Goal: Information Seeking & Learning: Learn about a topic

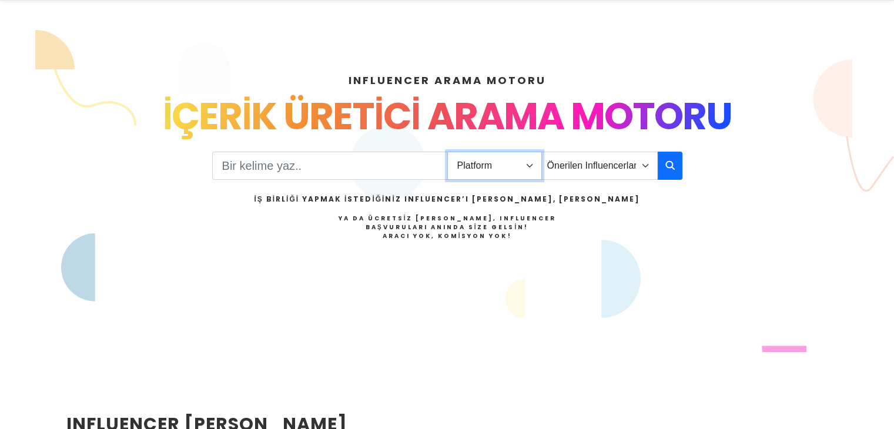
click at [488, 156] on select "Platform Instagram Facebook Youtube Tiktok Twitter Twitch" at bounding box center [494, 166] width 95 height 28
select select "1"
click at [447, 152] on select "Platform Instagram Facebook Youtube Tiktok Twitter Twitch" at bounding box center [494, 166] width 95 height 28
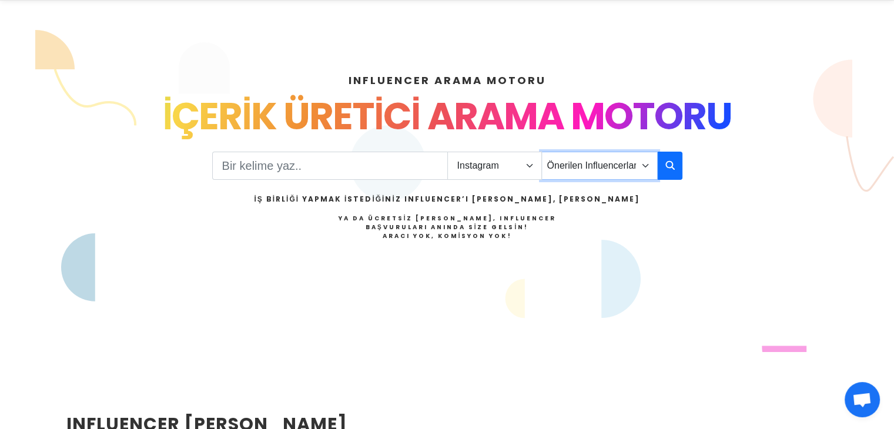
click at [590, 164] on select "Önerilen Influencerlar Aile & Çocuk & Ebeveyn Alışveriş & Giyim & Aksesuar Arab…" at bounding box center [599, 166] width 116 height 28
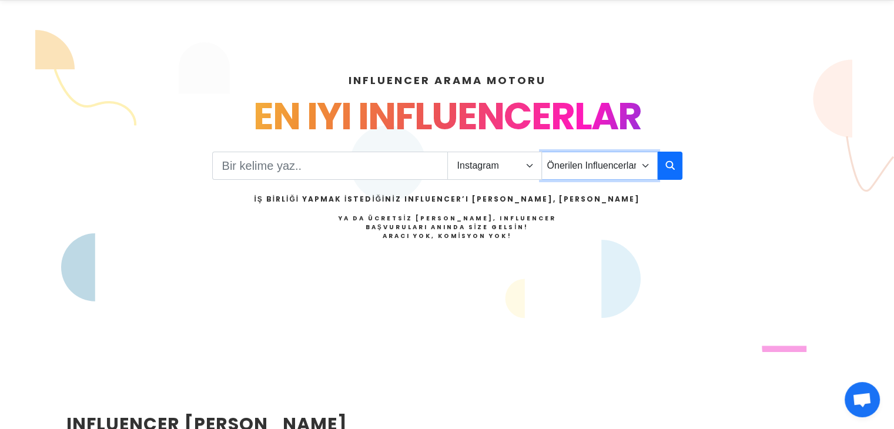
click at [592, 165] on select "Önerilen Influencerlar Aile & Çocuk & Ebeveyn Alışveriş & Giyim & Aksesuar Arab…" at bounding box center [599, 166] width 116 height 28
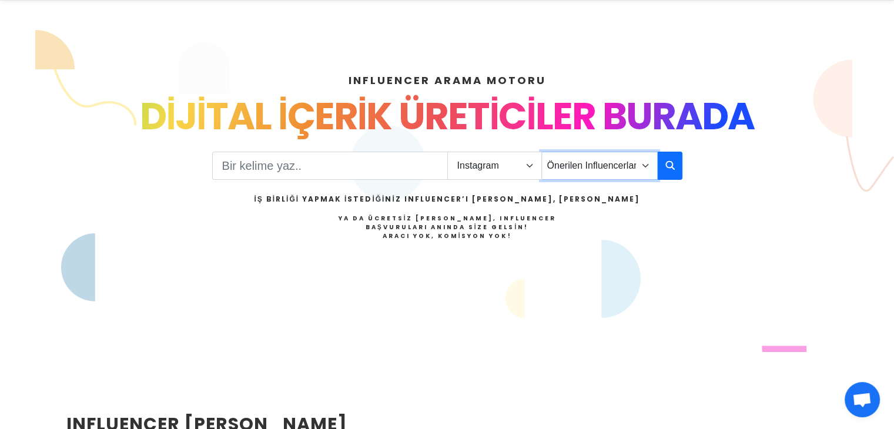
select select "43"
click at [541, 152] on select "Önerilen Influencerlar Aile & Çocuk & Ebeveyn Alışveriş & Giyim & Aksesuar Arab…" at bounding box center [599, 166] width 116 height 28
click at [668, 163] on icon "button" at bounding box center [669, 165] width 9 height 14
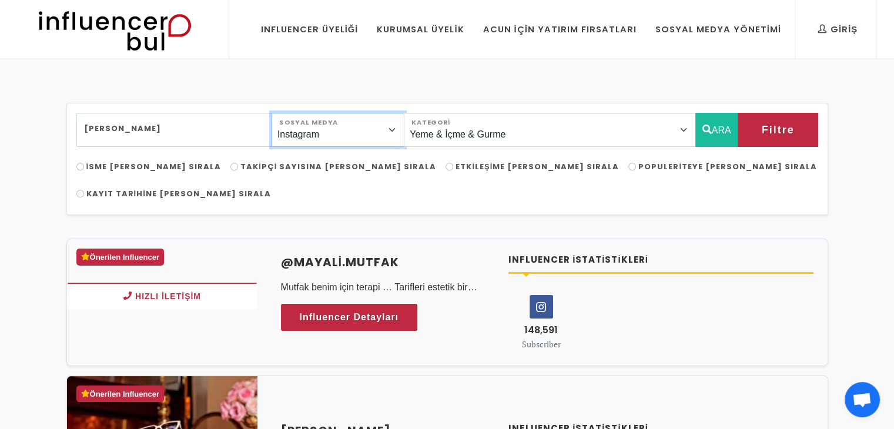
click at [404, 132] on select "Instagram Facebook Youtube Tiktok Twitter Twitch" at bounding box center [337, 130] width 133 height 34
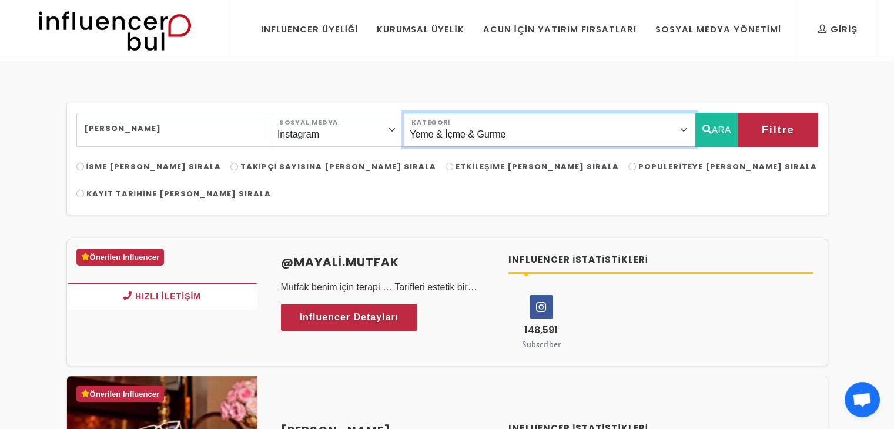
click at [665, 127] on select "Önerilen Influencerlar Aile & Çocuk & Ebeveyn Alışveriş & Giyim & Aksesuar Arab…" at bounding box center [549, 130] width 291 height 34
click at [674, 123] on select "Önerilen Influencerlar Aile & Çocuk & Ebeveyn Alışveriş & Giyim & Aksesuar Arab…" at bounding box center [549, 130] width 291 height 34
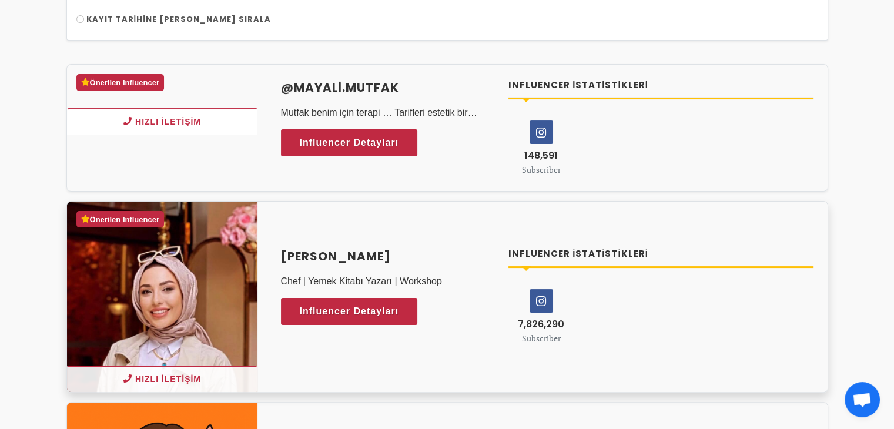
scroll to position [176, 0]
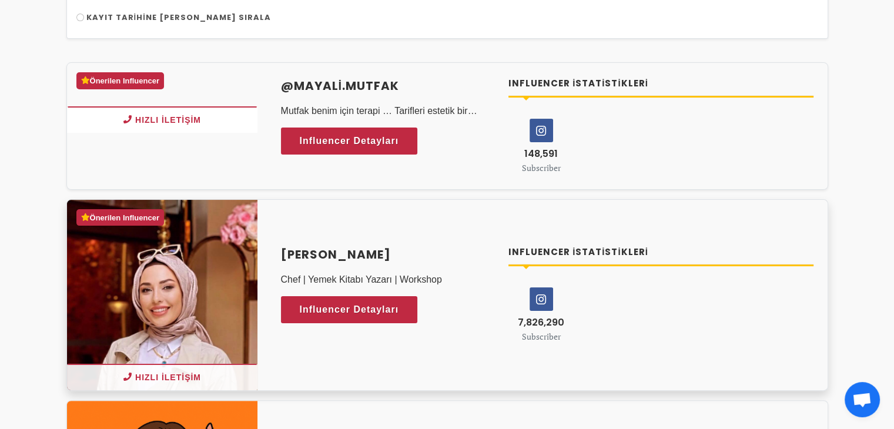
click at [545, 315] on span "7,826,290" at bounding box center [541, 322] width 46 height 14
click at [545, 288] on icon at bounding box center [541, 299] width 22 height 22
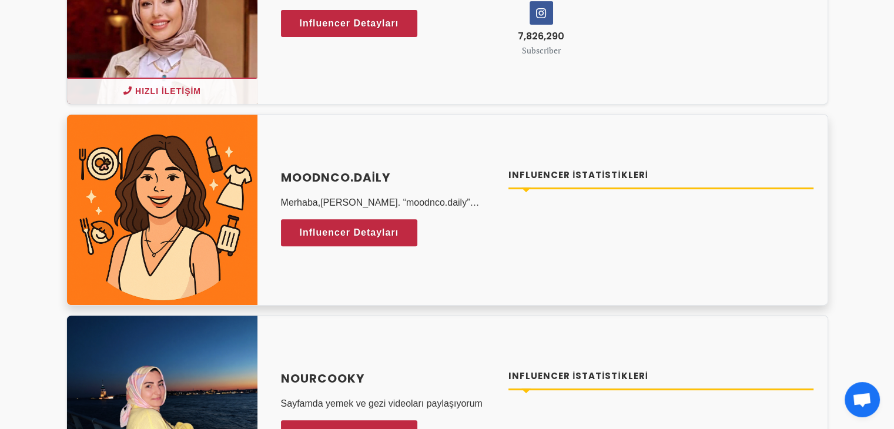
scroll to position [470, 0]
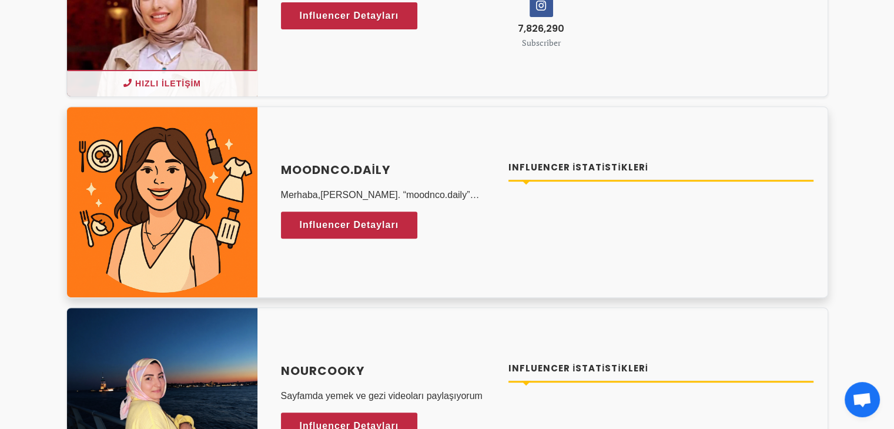
click at [623, 161] on h4 "Influencer İstatistikleri" at bounding box center [660, 168] width 305 height 14
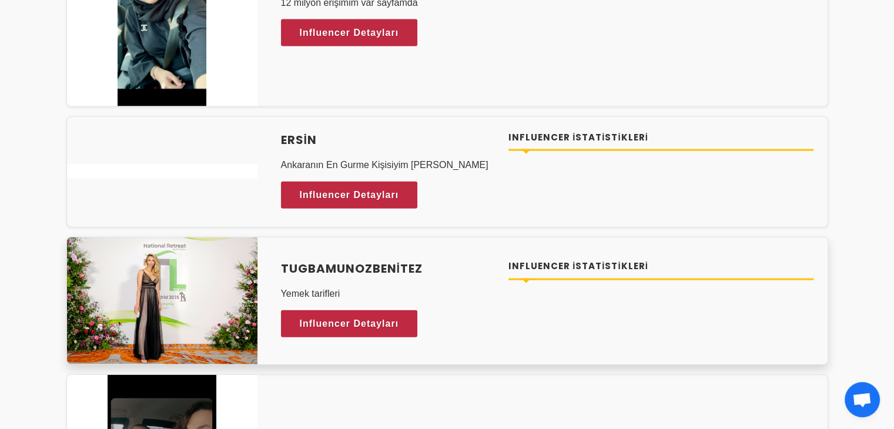
scroll to position [2702, 0]
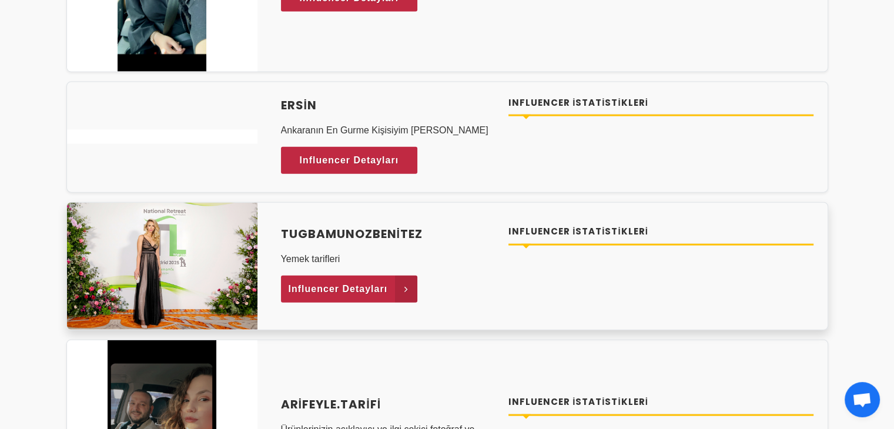
click at [401, 276] on icon at bounding box center [406, 289] width 22 height 27
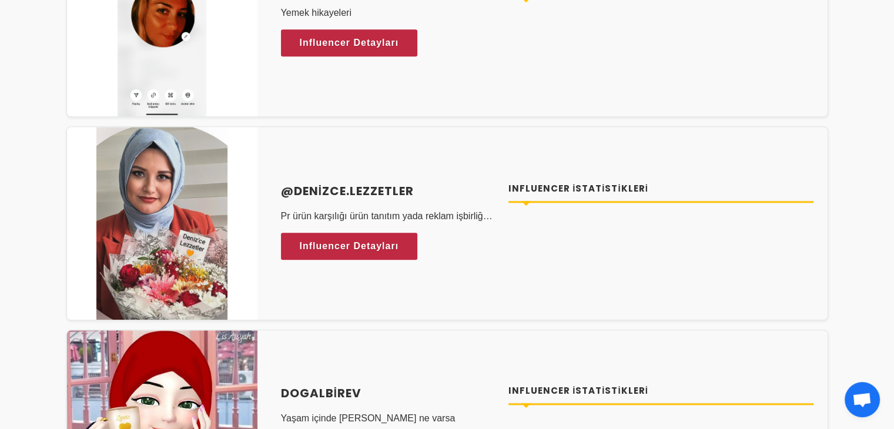
scroll to position [0, 0]
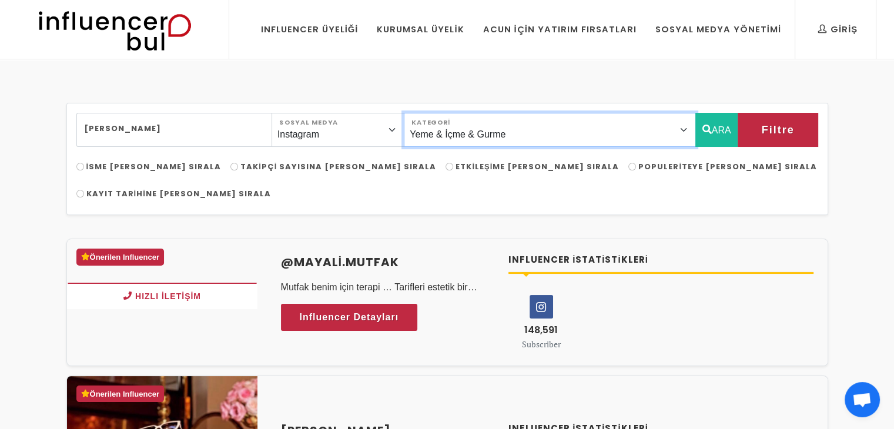
click at [691, 125] on select "Önerilen Influencerlar Aile & Çocuk & Ebeveyn Alışveriş & Giyim & Aksesuar Arab…" at bounding box center [549, 130] width 291 height 34
select select "1"
click at [435, 113] on select "Önerilen Influencerlar Aile & Çocuk & Ebeveyn Alışveriş & Giyim & Aksesuar Arab…" at bounding box center [549, 130] width 291 height 34
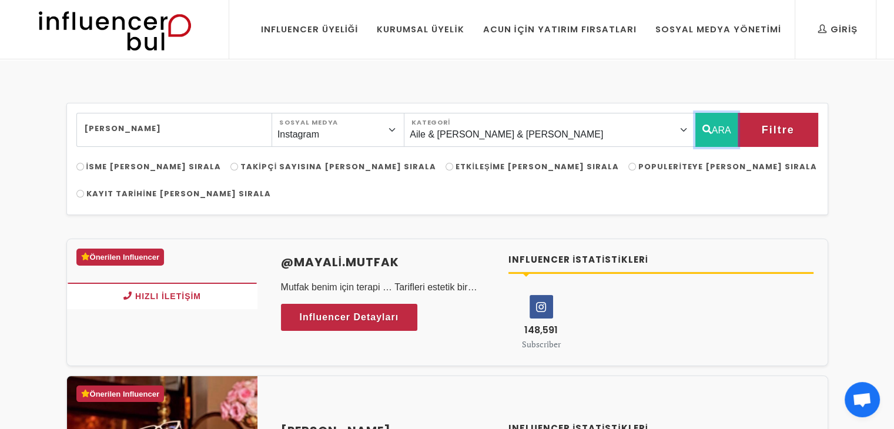
click at [713, 124] on button "ARA" at bounding box center [716, 130] width 43 height 34
click at [717, 127] on button "ARA" at bounding box center [716, 130] width 43 height 34
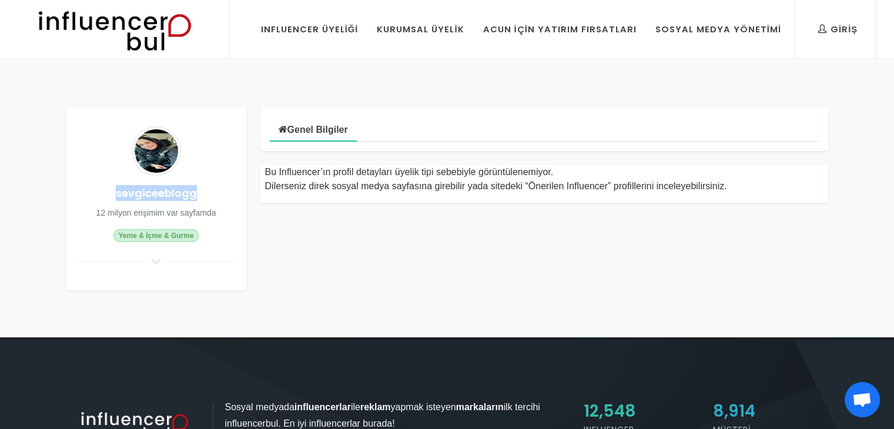
drag, startPoint x: 200, startPoint y: 196, endPoint x: 116, endPoint y: 192, distance: 84.1
click at [116, 192] on h4 "sevgiceeblogg" at bounding box center [156, 193] width 161 height 16
copy h4 "sevgiceeblogg"
drag, startPoint x: 229, startPoint y: 186, endPoint x: 96, endPoint y: 186, distance: 133.4
click at [96, 186] on h4 "Tugbamunozbenitez" at bounding box center [156, 193] width 161 height 16
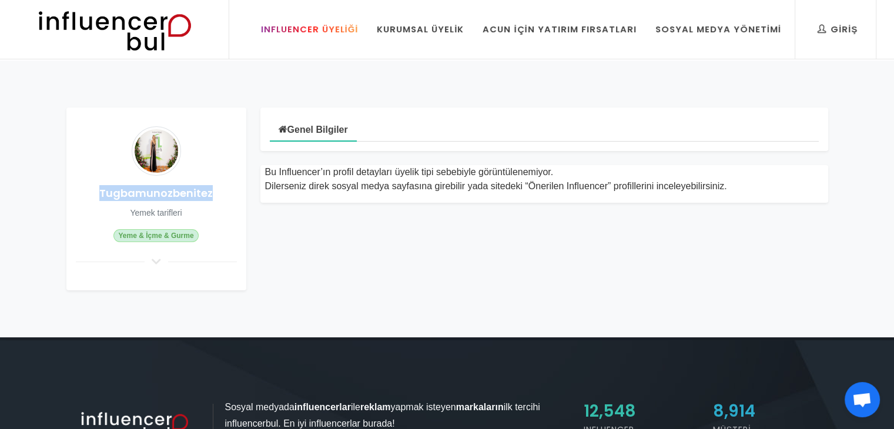
copy h4 "Tugbamunozbenitez"
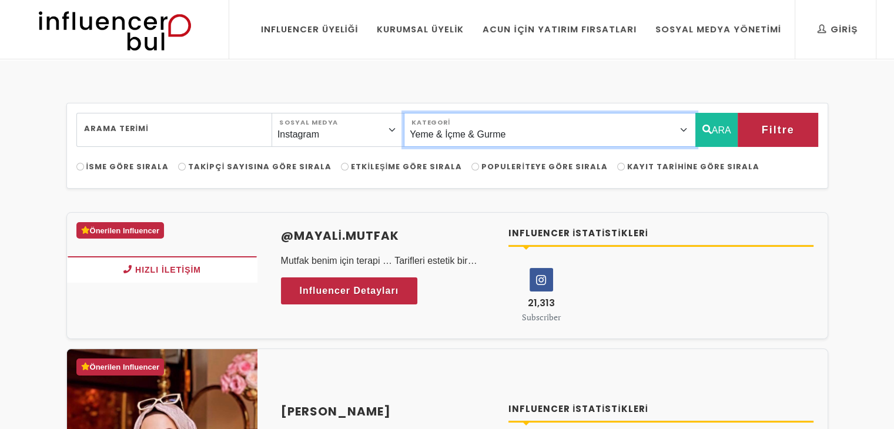
click at [548, 133] on select "Önerilen Influencerlar Aile & Çocuk & Ebeveyn Alışveriş & Giyim & Aksesuar Arab…" at bounding box center [549, 130] width 291 height 34
select select "1"
click at [435, 113] on select "Önerilen Influencerlar Aile & Çocuk & Ebeveyn Alışveriş & Giyim & Aksesuar Arab…" at bounding box center [549, 130] width 291 height 34
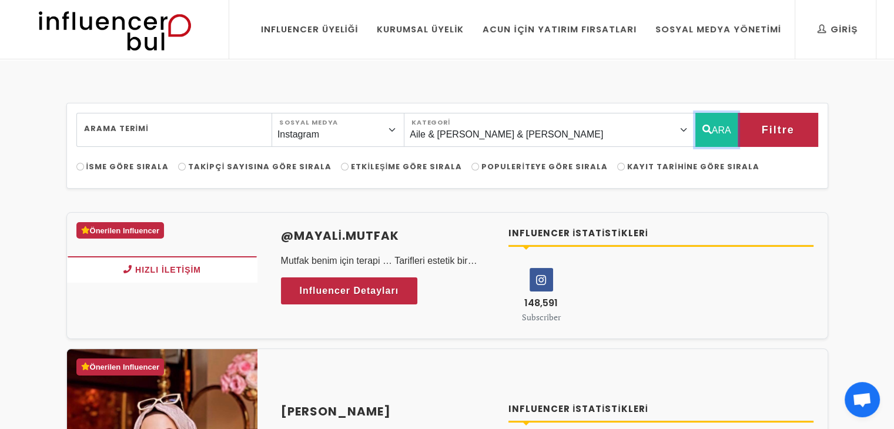
click at [722, 120] on button "ARA" at bounding box center [716, 130] width 43 height 34
click at [721, 122] on button "ARA" at bounding box center [716, 130] width 43 height 34
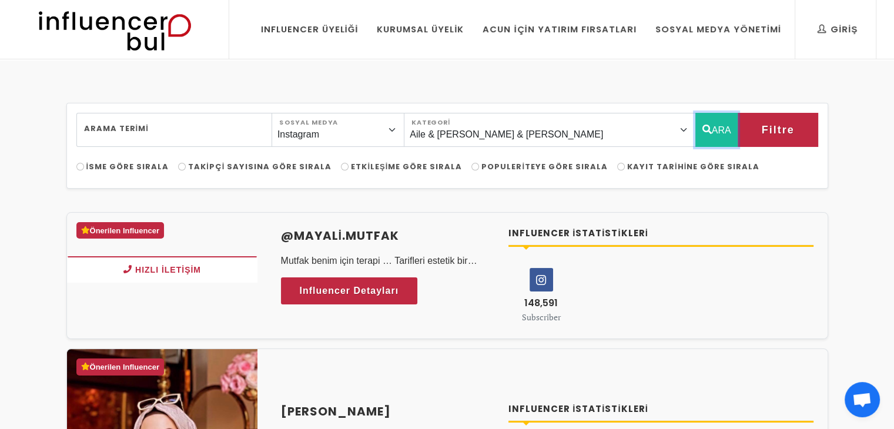
click at [718, 124] on button "ARA" at bounding box center [716, 130] width 43 height 34
click at [110, 20] on img at bounding box center [114, 29] width 193 height 59
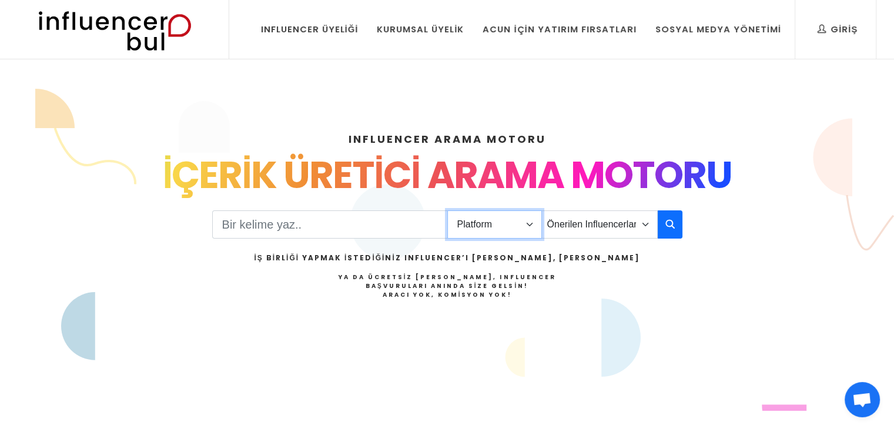
click at [525, 224] on select "Platform Instagram Facebook Youtube Tiktok Twitter Twitch" at bounding box center [494, 224] width 95 height 28
select select "1"
click at [447, 210] on select "Platform Instagram Facebook Youtube Tiktok Twitter Twitch" at bounding box center [494, 224] width 95 height 28
click at [563, 237] on select "Önerilen Influencerlar Aile & [PERSON_NAME] & [PERSON_NAME] [PERSON_NAME] & Giy…" at bounding box center [599, 224] width 116 height 28
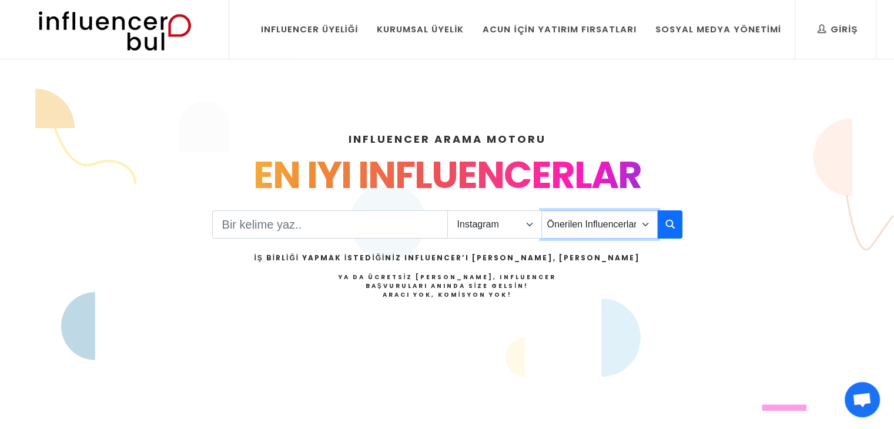
select select "1"
click at [541, 210] on select "Önerilen Influencerlar Aile & [PERSON_NAME] & [PERSON_NAME] [PERSON_NAME] & Giy…" at bounding box center [599, 224] width 116 height 28
click at [665, 222] on icon "button" at bounding box center [669, 224] width 9 height 14
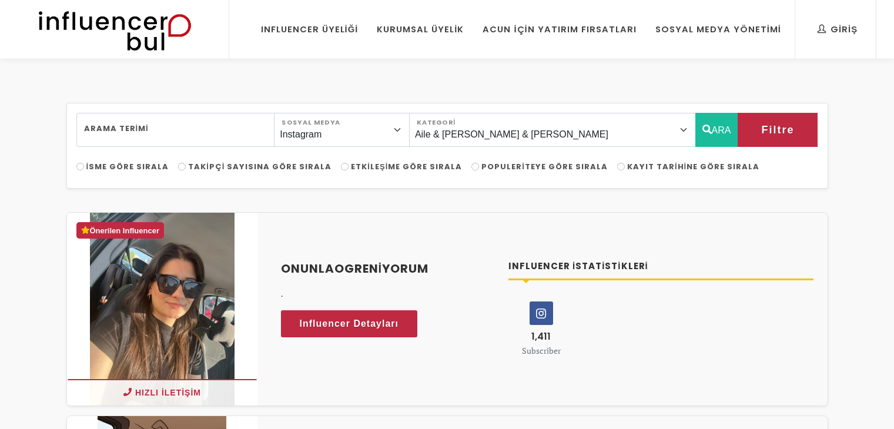
select select "1"
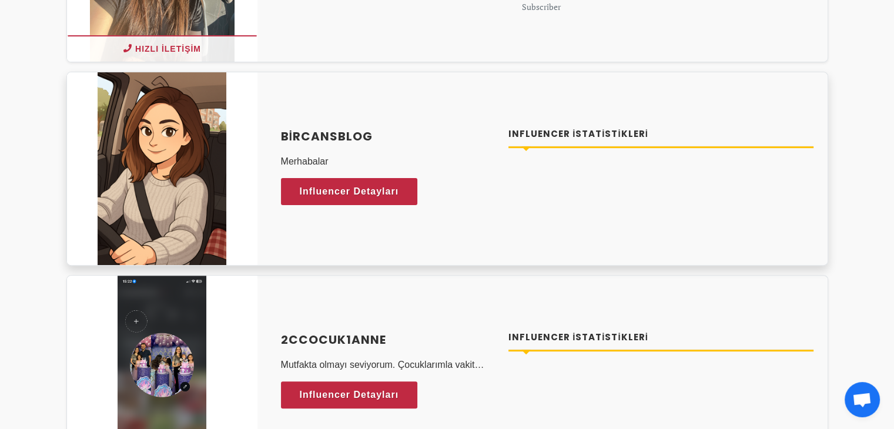
scroll to position [352, 0]
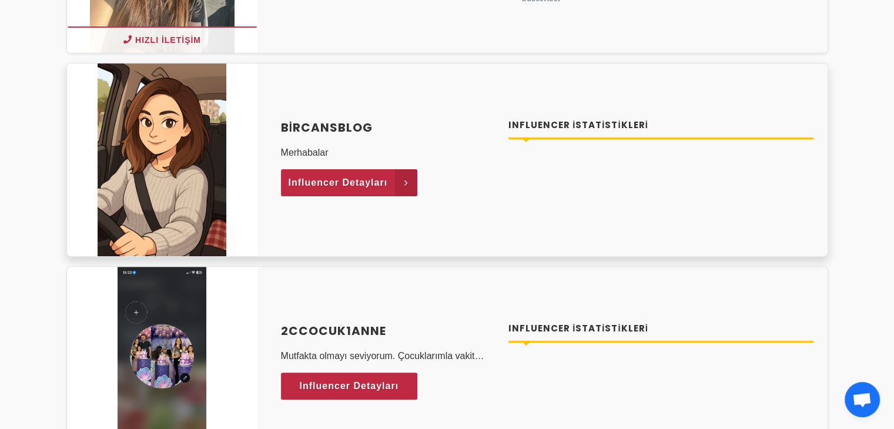
click at [376, 190] on span "Influencer Detayları" at bounding box center [337, 183] width 99 height 18
click at [413, 177] on icon at bounding box center [406, 182] width 22 height 27
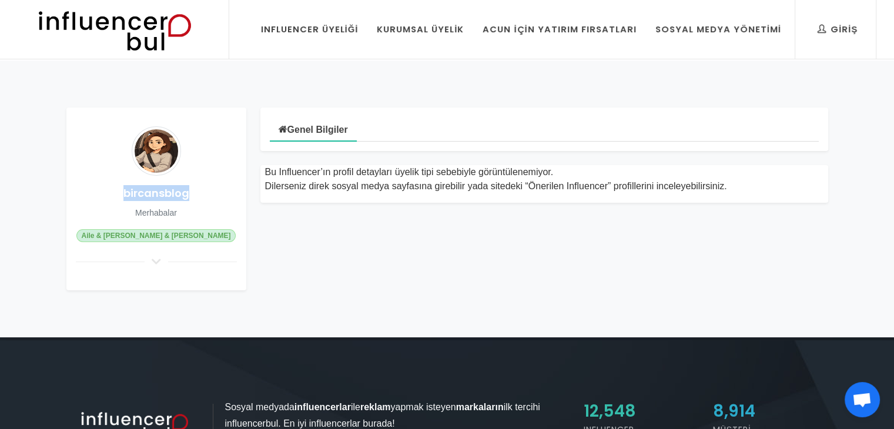
drag, startPoint x: 199, startPoint y: 194, endPoint x: 118, endPoint y: 190, distance: 81.1
click at [118, 190] on h4 "bircansblog" at bounding box center [156, 193] width 161 height 16
copy h4 "bircansblog"
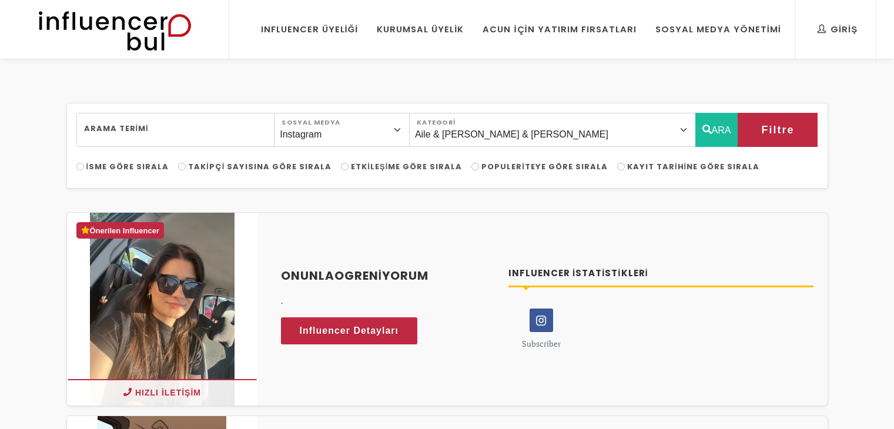
select select "1"
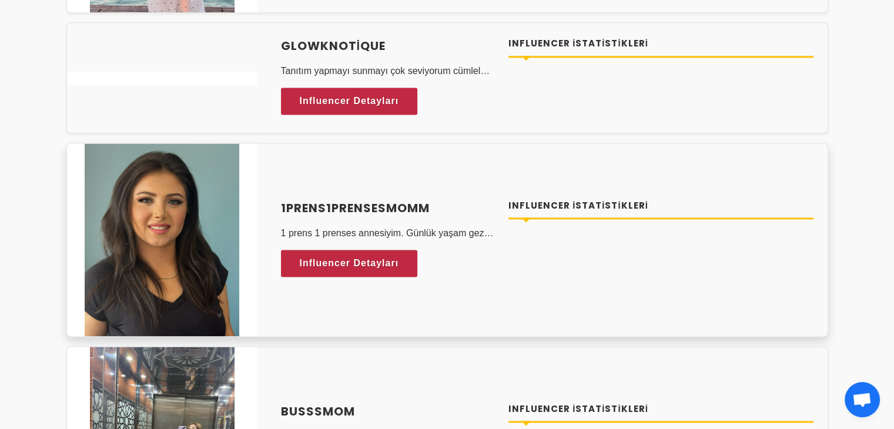
scroll to position [1762, 0]
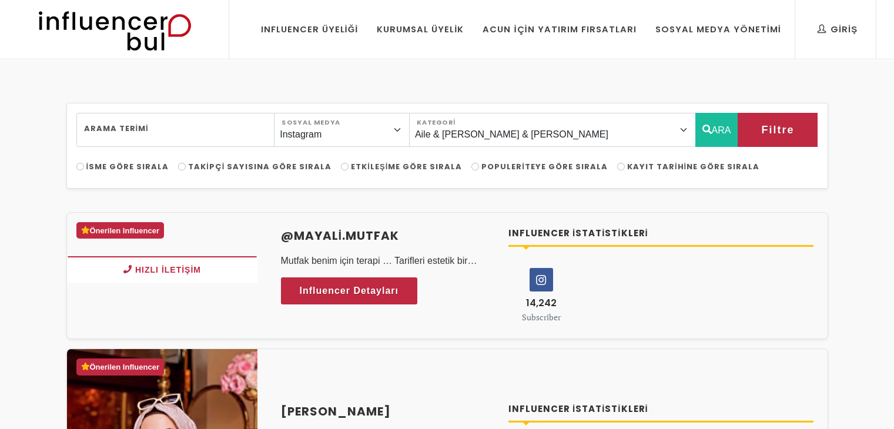
select select "1"
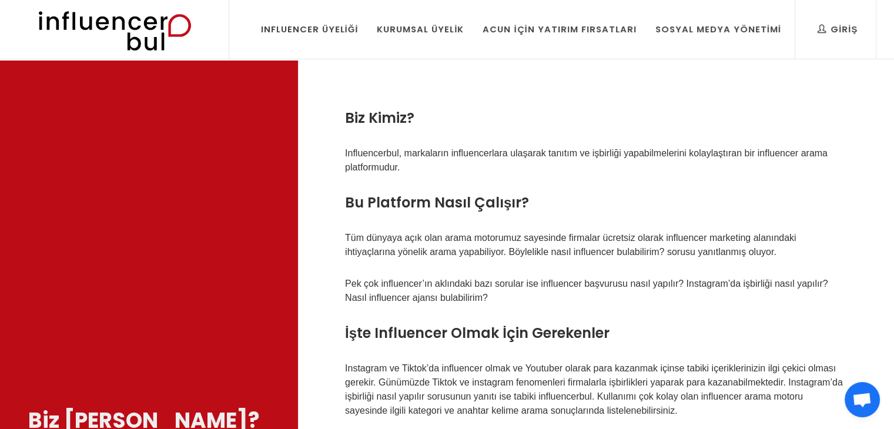
click at [170, 18] on img at bounding box center [114, 29] width 193 height 59
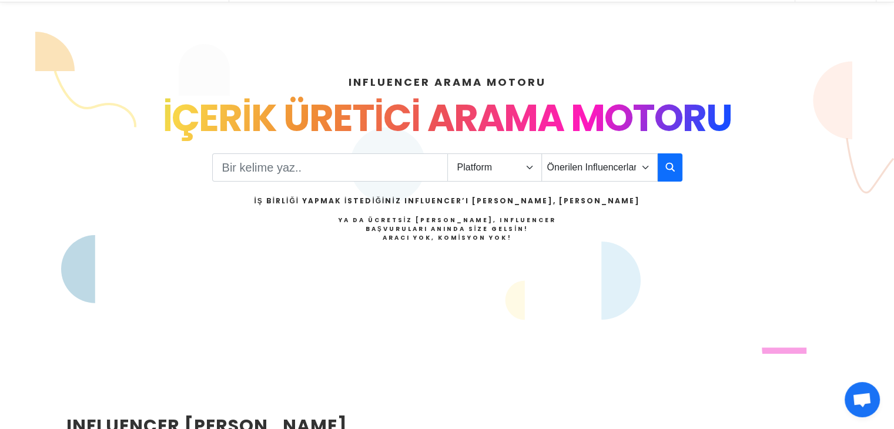
scroll to position [59, 0]
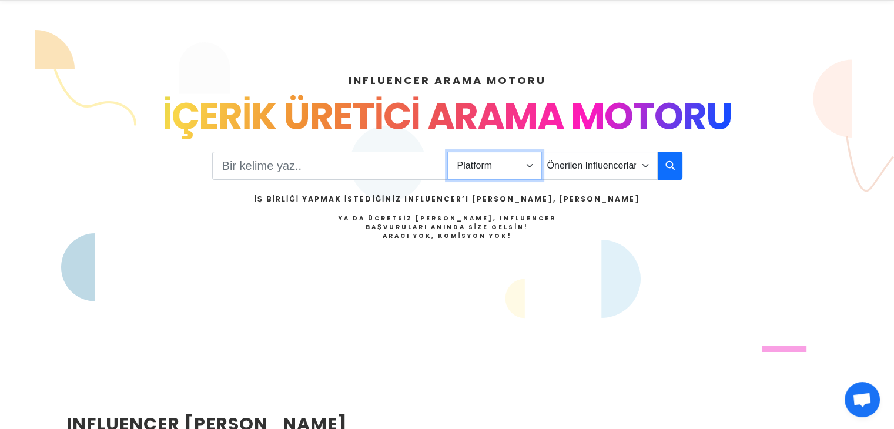
click at [503, 161] on select "Platform Instagram Facebook Youtube Tiktok Twitter Twitch" at bounding box center [494, 166] width 95 height 28
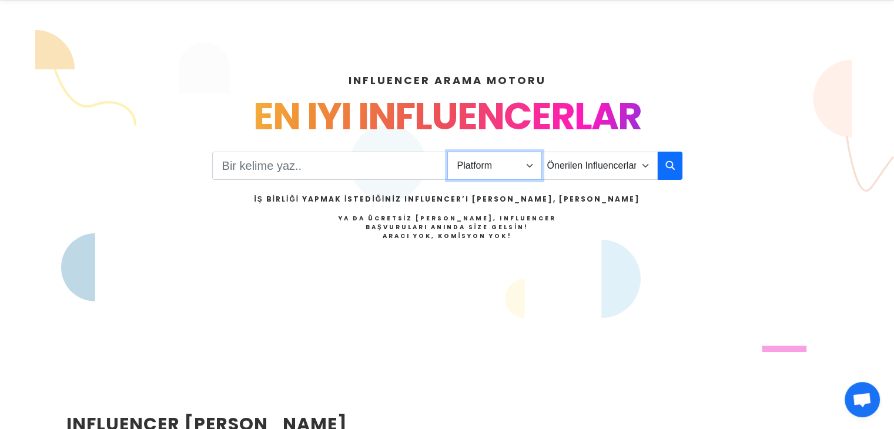
select select "1"
click at [447, 152] on select "Platform Instagram Facebook Youtube Tiktok Twitter Twitch" at bounding box center [494, 166] width 95 height 28
click at [573, 167] on select "Önerilen Influencerlar Aile & [PERSON_NAME] & [PERSON_NAME] [PERSON_NAME] & Giy…" at bounding box center [599, 166] width 116 height 28
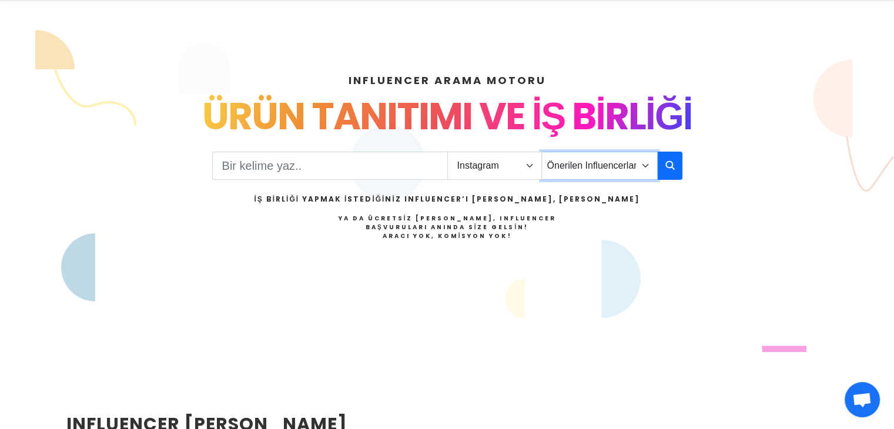
select select "12"
click at [541, 152] on select "Önerilen Influencerlar Aile & [PERSON_NAME] & [PERSON_NAME] [PERSON_NAME] & Giy…" at bounding box center [599, 166] width 116 height 28
click at [679, 152] on button "button" at bounding box center [669, 166] width 25 height 28
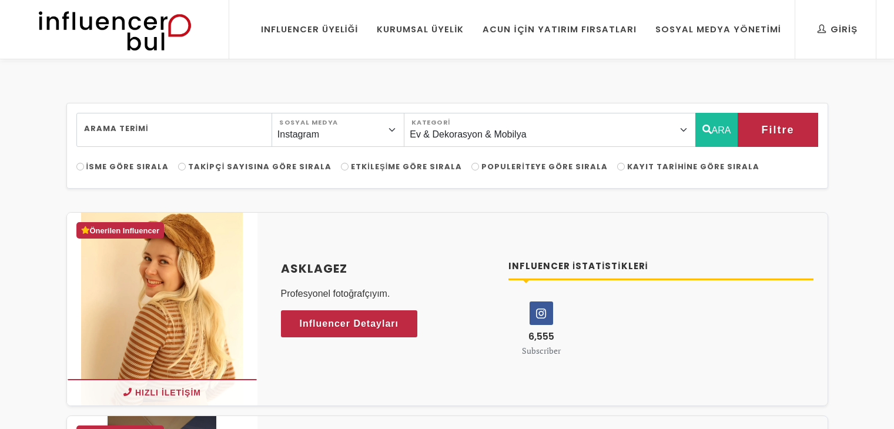
select select "12"
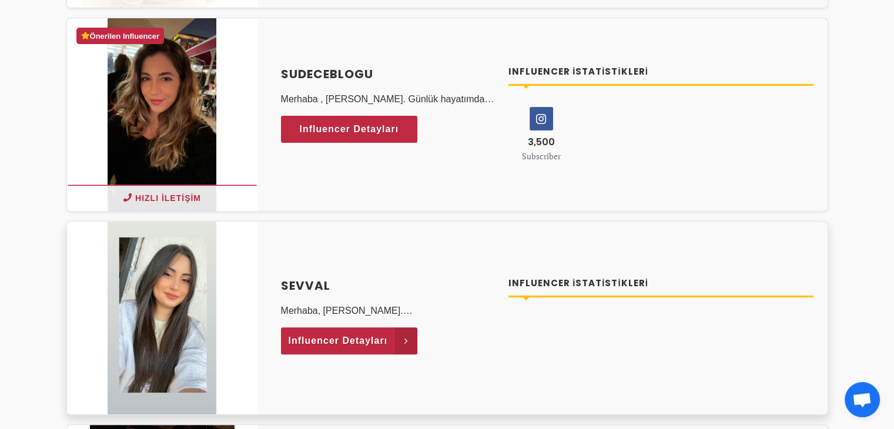
scroll to position [529, 0]
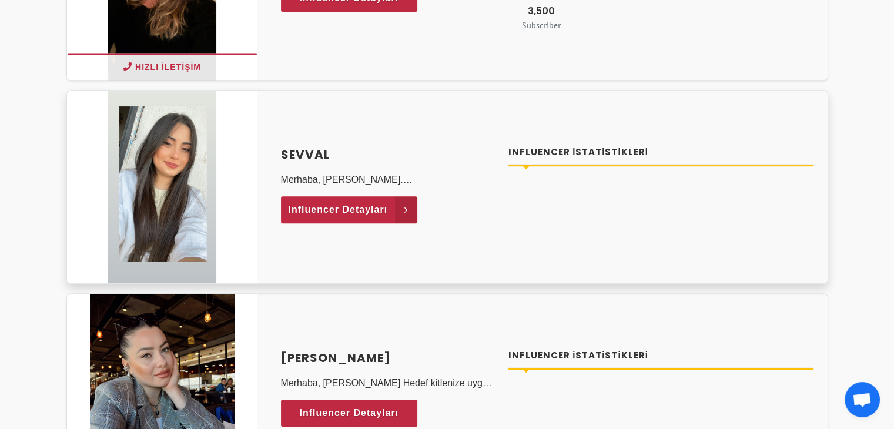
click at [371, 204] on span "Influencer Detayları" at bounding box center [337, 210] width 99 height 18
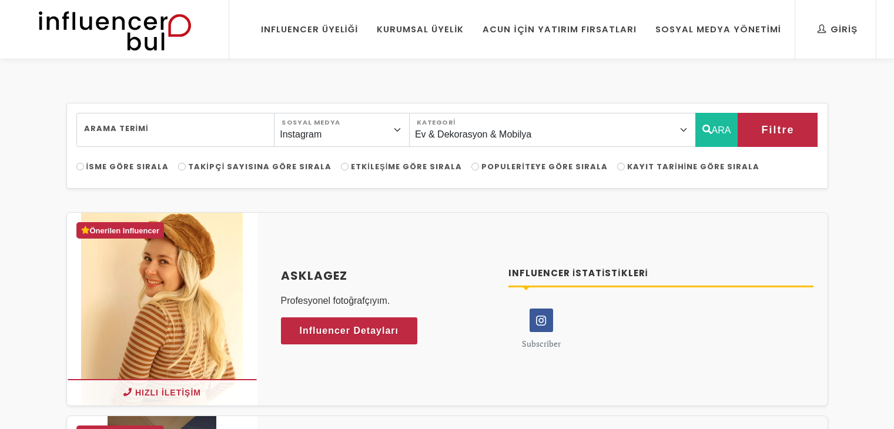
select select "12"
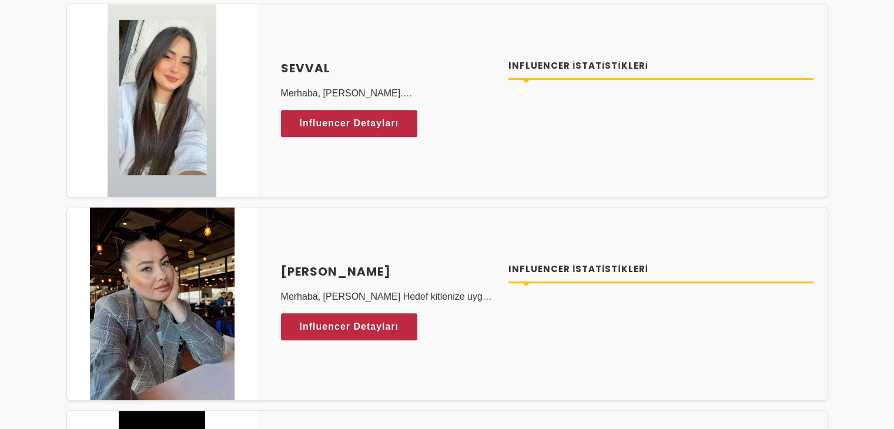
scroll to position [646, 0]
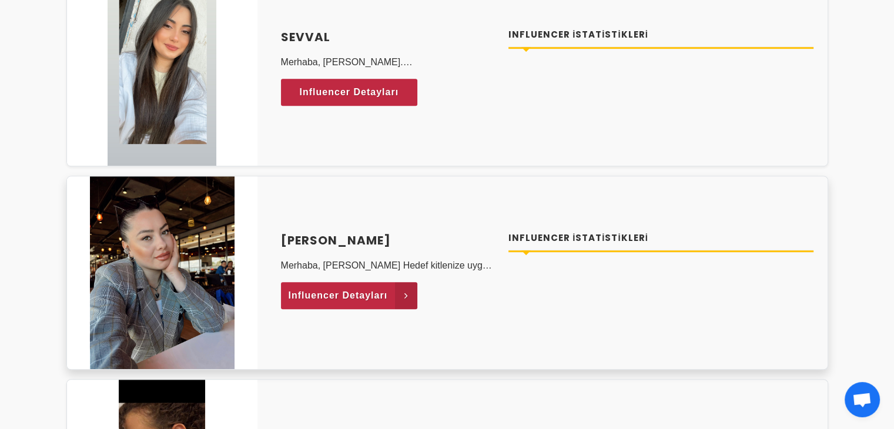
click at [388, 293] on link "Influencer Detayları" at bounding box center [349, 295] width 137 height 27
click at [408, 292] on icon at bounding box center [406, 295] width 22 height 27
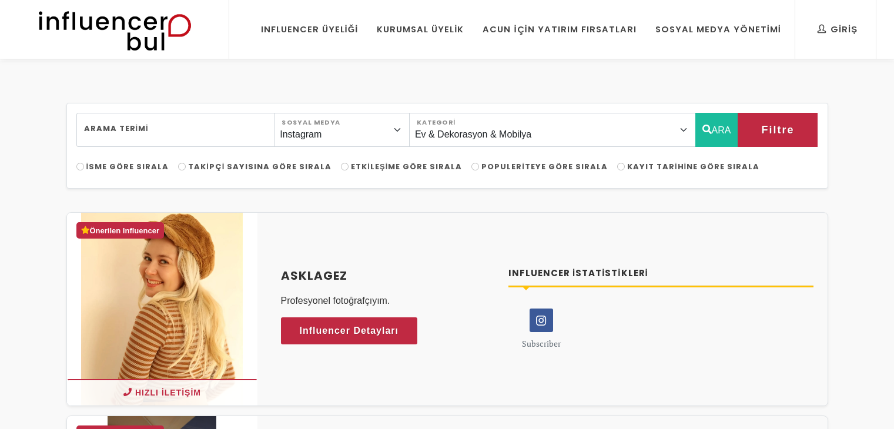
select select "12"
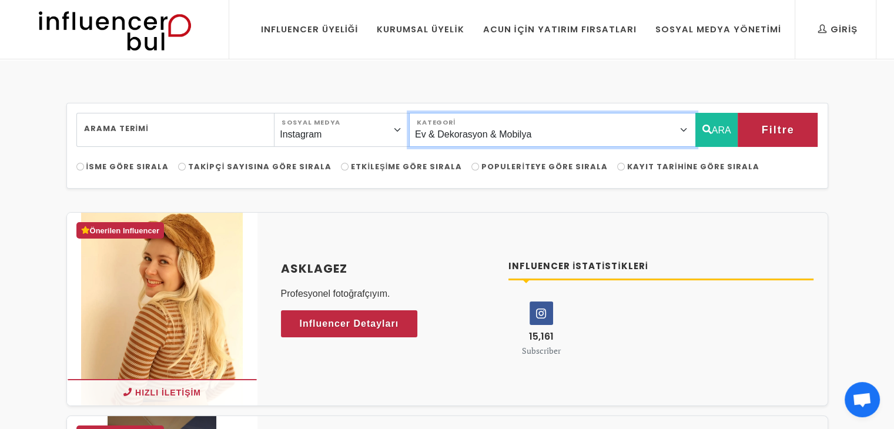
click at [555, 130] on select "Önerilen Influencerlar Aile & [PERSON_NAME] & [PERSON_NAME] [PERSON_NAME] & Giy…" at bounding box center [552, 130] width 287 height 34
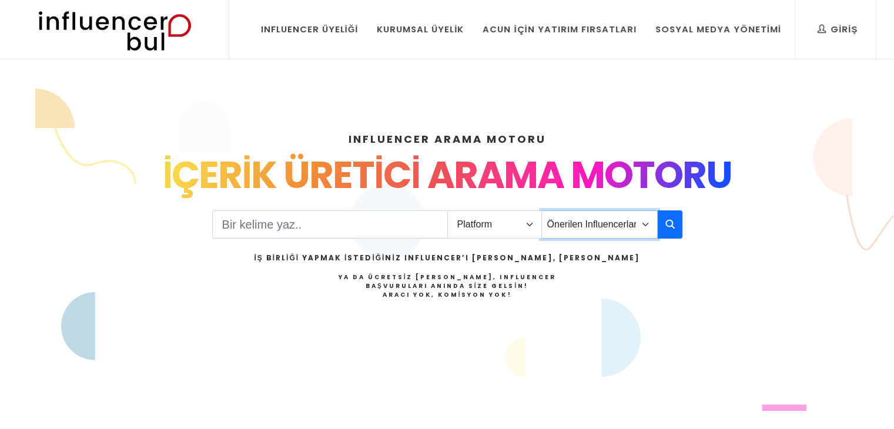
click at [593, 221] on select "Önerilen Influencerlar Aile & Çocuk & Ebeveyn Alışveriş & Giyim & Aksesuar Arab…" at bounding box center [599, 224] width 116 height 28
select select "43"
click at [541, 210] on select "Önerilen Influencerlar Aile & Çocuk & Ebeveyn Alışveriş & Giyim & Aksesuar Arab…" at bounding box center [599, 224] width 116 height 28
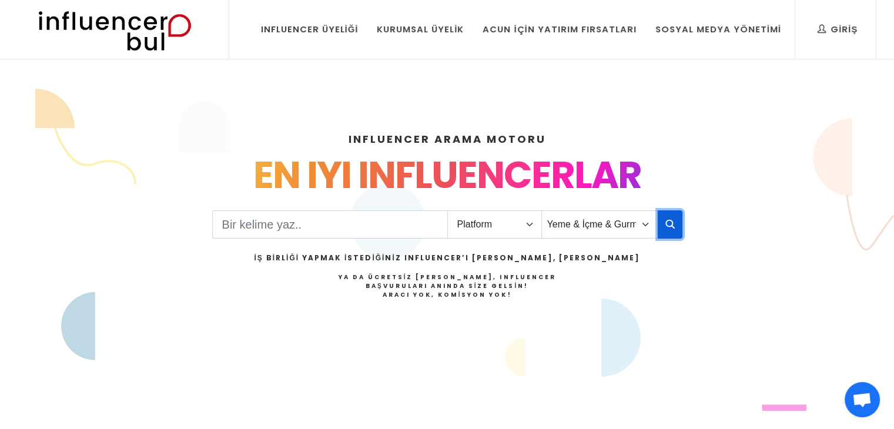
click at [677, 223] on button "button" at bounding box center [669, 224] width 25 height 28
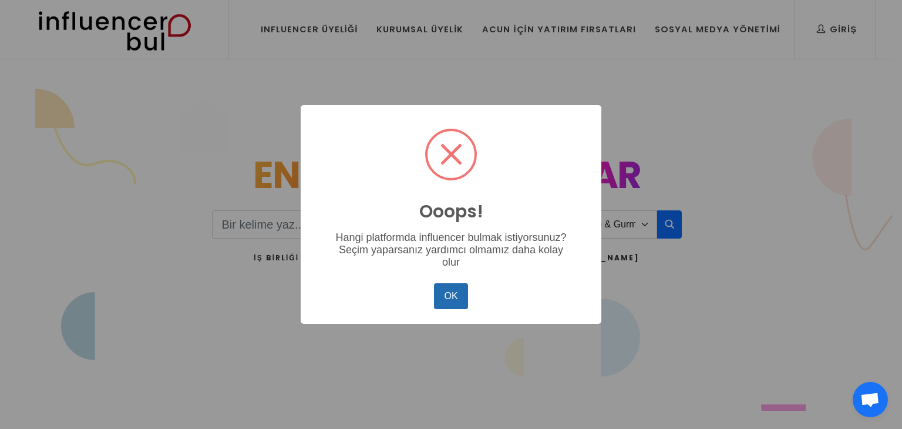
click at [457, 296] on button "OK" at bounding box center [451, 296] width 34 height 26
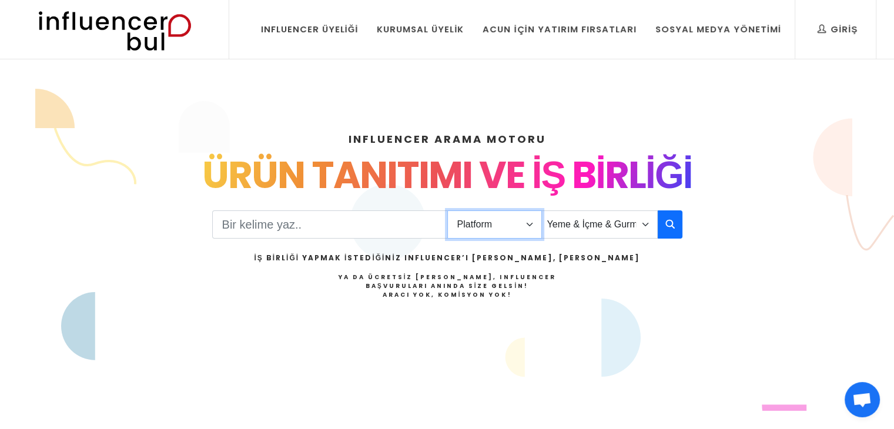
click at [484, 231] on select "Platform Instagram Facebook Youtube Tiktok Twitter Twitch" at bounding box center [494, 224] width 95 height 28
select select "1"
click at [447, 210] on select "Platform Instagram Facebook Youtube Tiktok Twitter Twitch" at bounding box center [494, 224] width 95 height 28
click at [665, 226] on icon "button" at bounding box center [669, 224] width 9 height 14
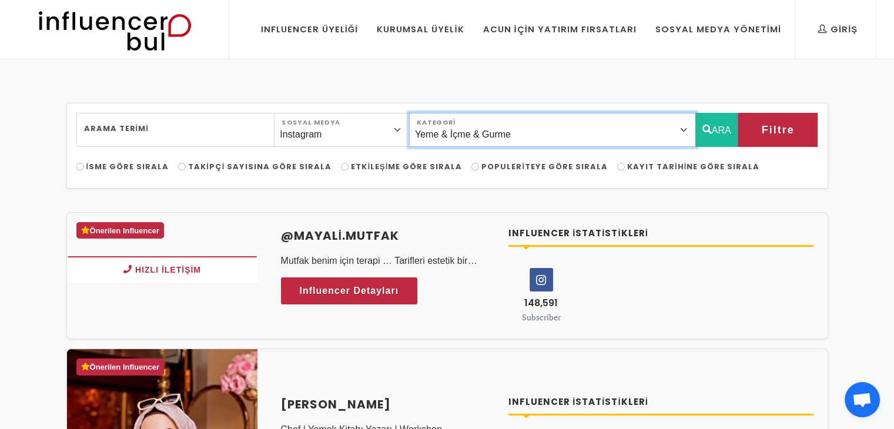
click at [613, 139] on select "Önerilen Influencerlar Aile & [PERSON_NAME] & [PERSON_NAME] [PERSON_NAME] & Giy…" at bounding box center [552, 130] width 287 height 34
select select "1"
click at [435, 113] on select "Önerilen Influencerlar Aile & [PERSON_NAME] & [PERSON_NAME] [PERSON_NAME] & Giy…" at bounding box center [552, 130] width 287 height 34
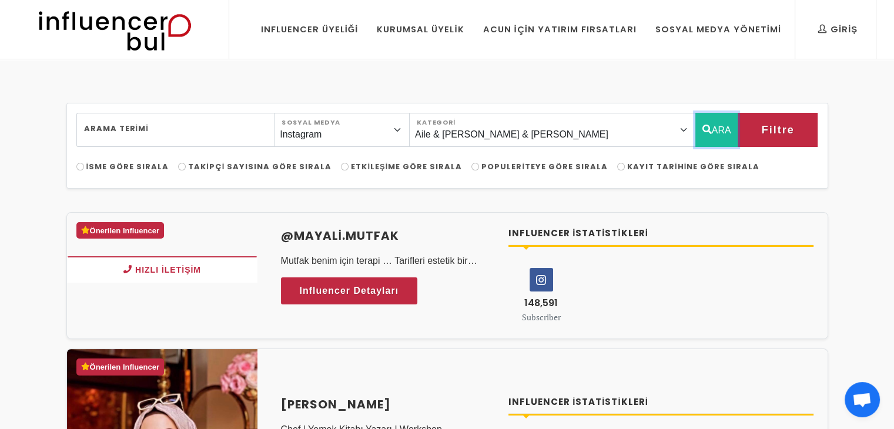
click at [715, 130] on button "ARA" at bounding box center [716, 130] width 43 height 34
click at [118, 32] on img at bounding box center [114, 29] width 193 height 59
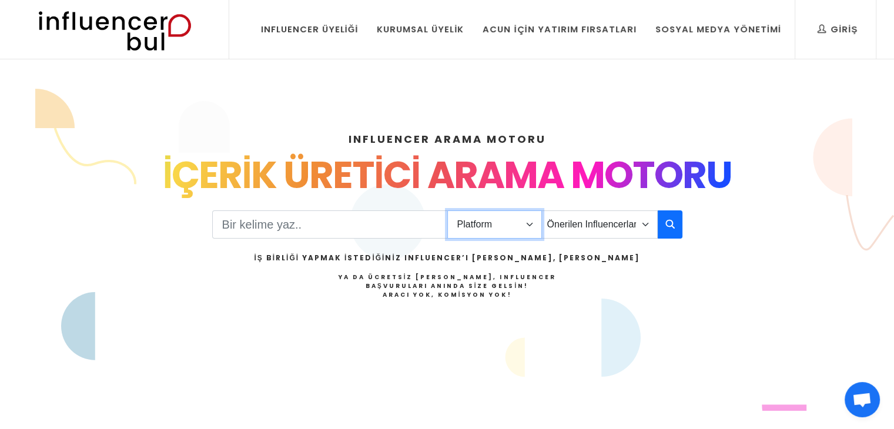
click at [508, 226] on select "Platform Instagram Facebook Youtube Tiktok Twitter Twitch" at bounding box center [494, 224] width 95 height 28
select select "1"
click at [447, 210] on select "Platform Instagram Facebook Youtube Tiktok Twitter Twitch" at bounding box center [494, 224] width 95 height 28
click at [576, 227] on select "Önerilen Influencerlar Aile & Çocuk & Ebeveyn Alışveriş & Giyim & Aksesuar Arab…" at bounding box center [599, 224] width 116 height 28
select select "1"
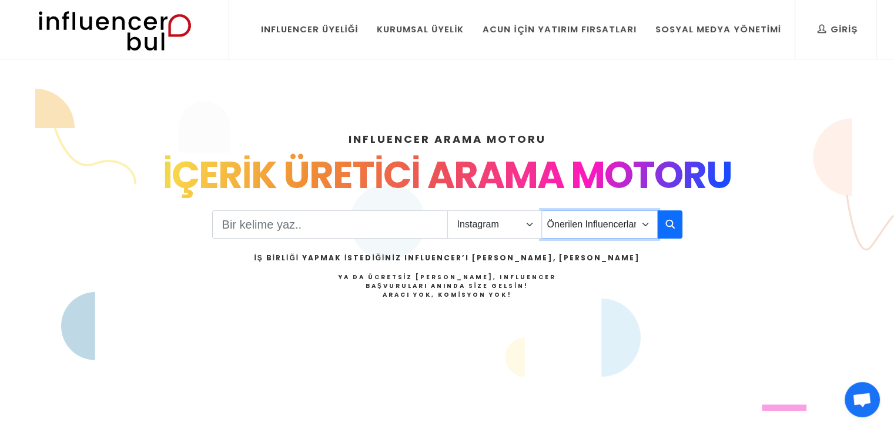
click at [541, 210] on select "Önerilen Influencerlar Aile & Çocuk & Ebeveyn Alışveriş & Giyim & Aksesuar Arab…" at bounding box center [599, 224] width 116 height 28
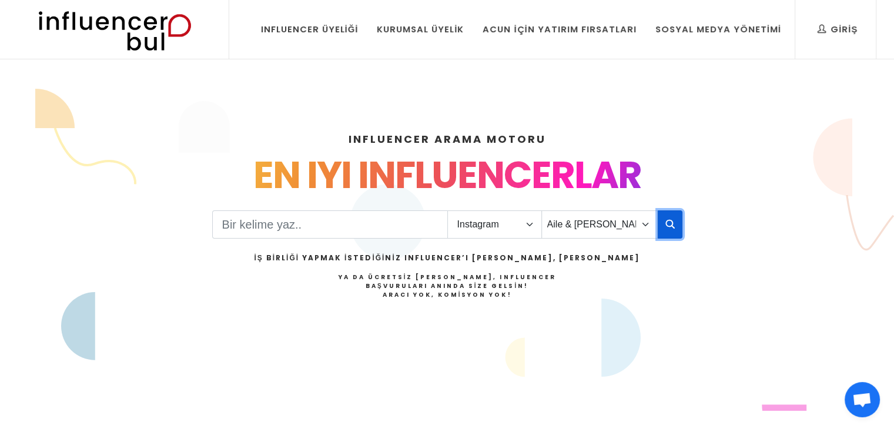
click at [669, 227] on icon "button" at bounding box center [669, 224] width 9 height 14
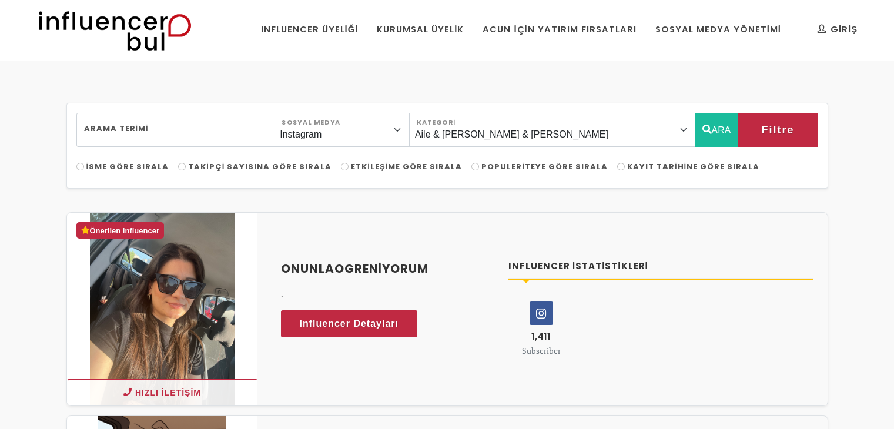
select select "1"
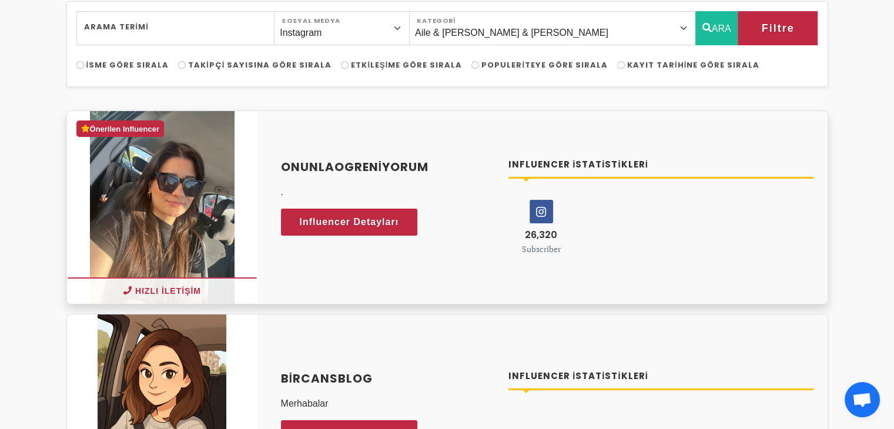
scroll to position [117, 0]
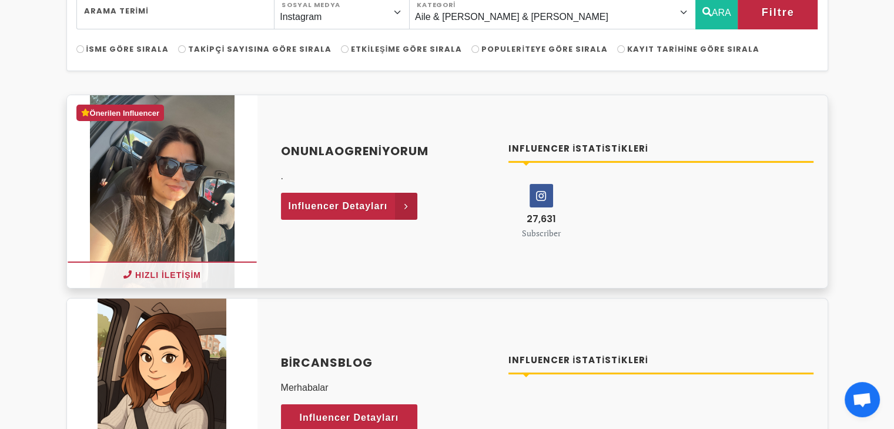
click at [397, 204] on icon at bounding box center [406, 206] width 22 height 27
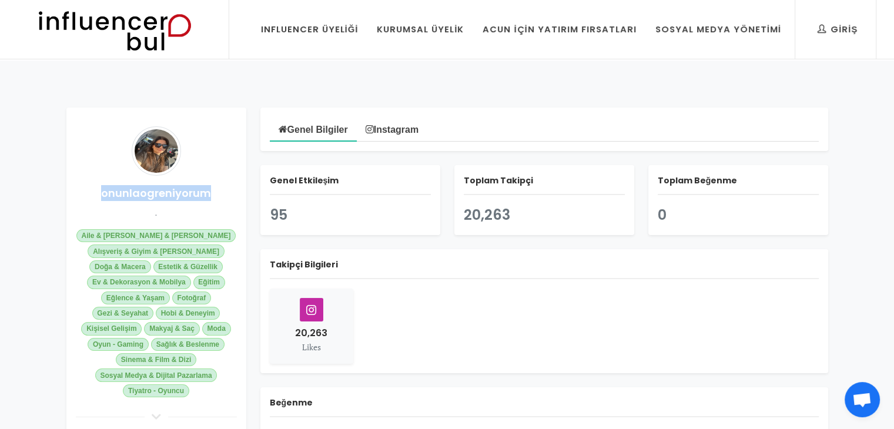
drag, startPoint x: 211, startPoint y: 192, endPoint x: 94, endPoint y: 189, distance: 117.5
click at [94, 189] on h4 "onunlaogreniyorum" at bounding box center [156, 193] width 161 height 16
click at [317, 311] on icon at bounding box center [311, 309] width 22 height 22
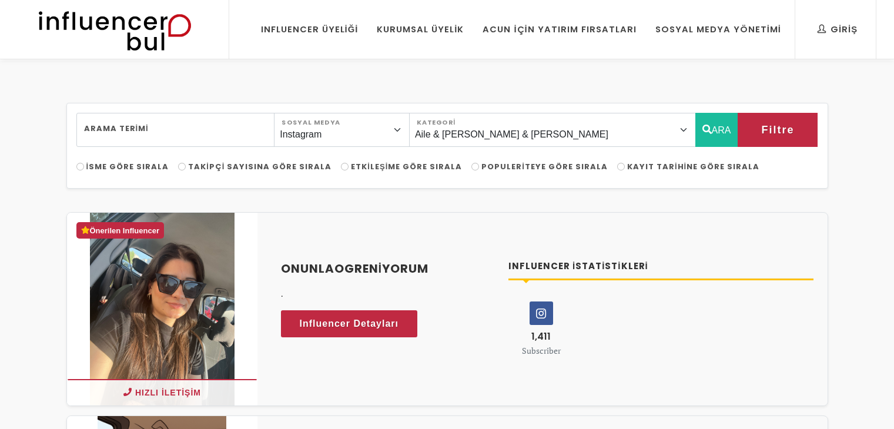
select select "1"
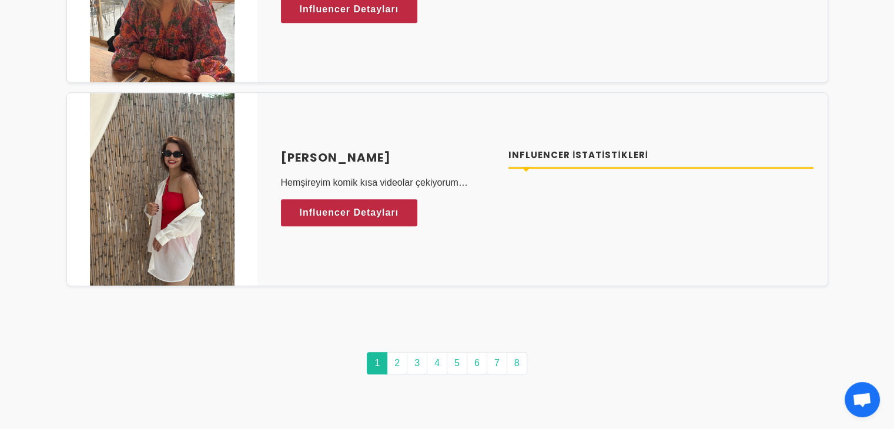
scroll to position [5757, 0]
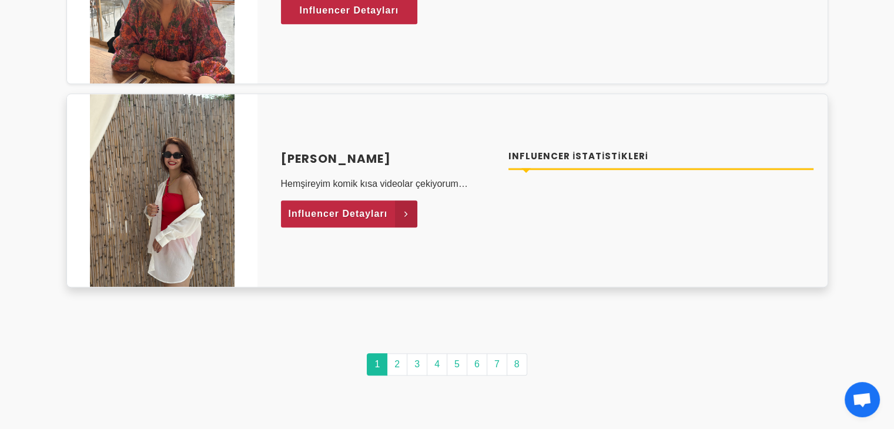
click at [382, 211] on span "Influencer Detayları" at bounding box center [337, 214] width 99 height 18
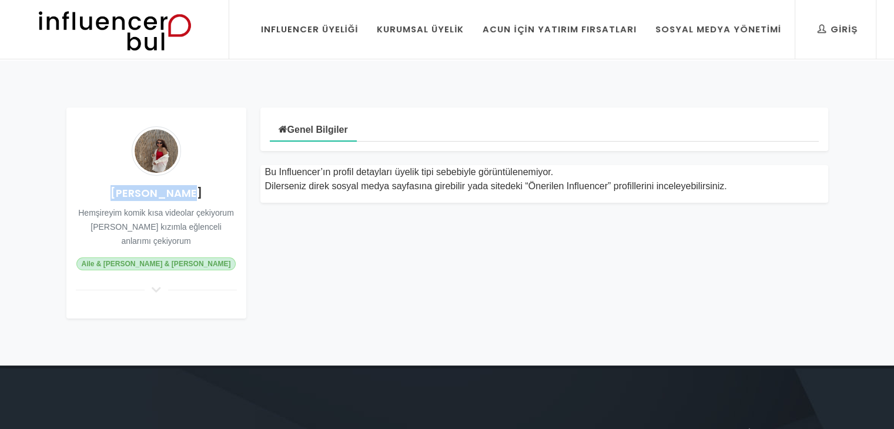
drag, startPoint x: 193, startPoint y: 189, endPoint x: 115, endPoint y: 183, distance: 78.3
click at [119, 194] on h4 "[PERSON_NAME]" at bounding box center [156, 193] width 161 height 16
copy h4 "[PERSON_NAME]"
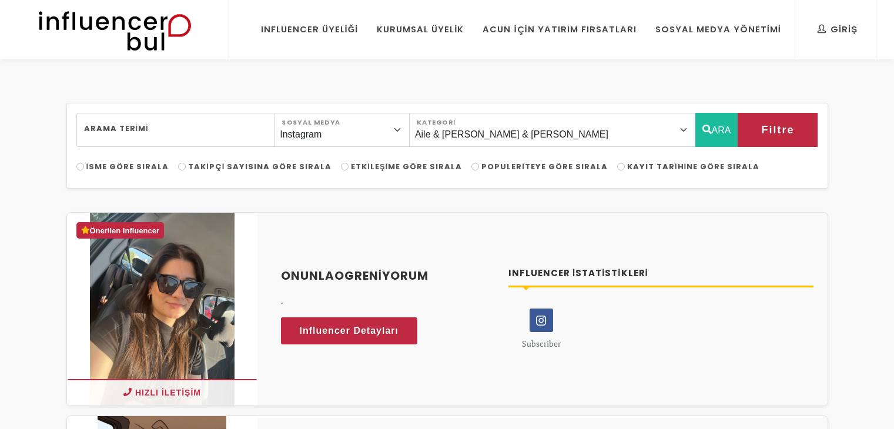
select select "1"
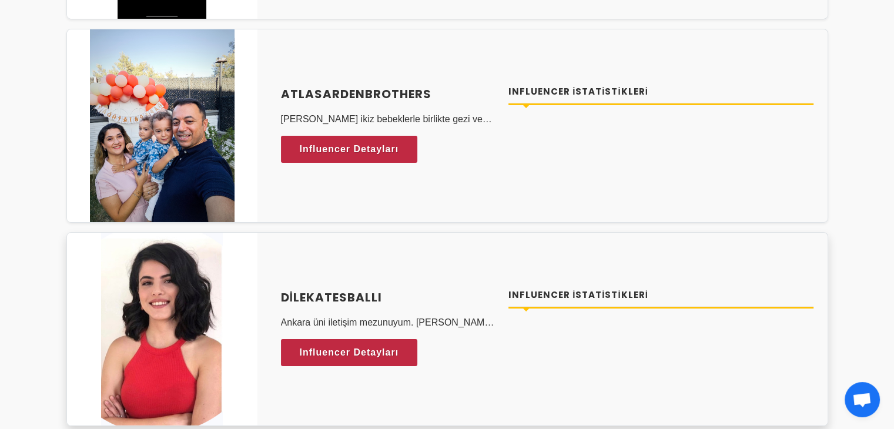
scroll to position [4081, 0]
